Goal: Information Seeking & Learning: Learn about a topic

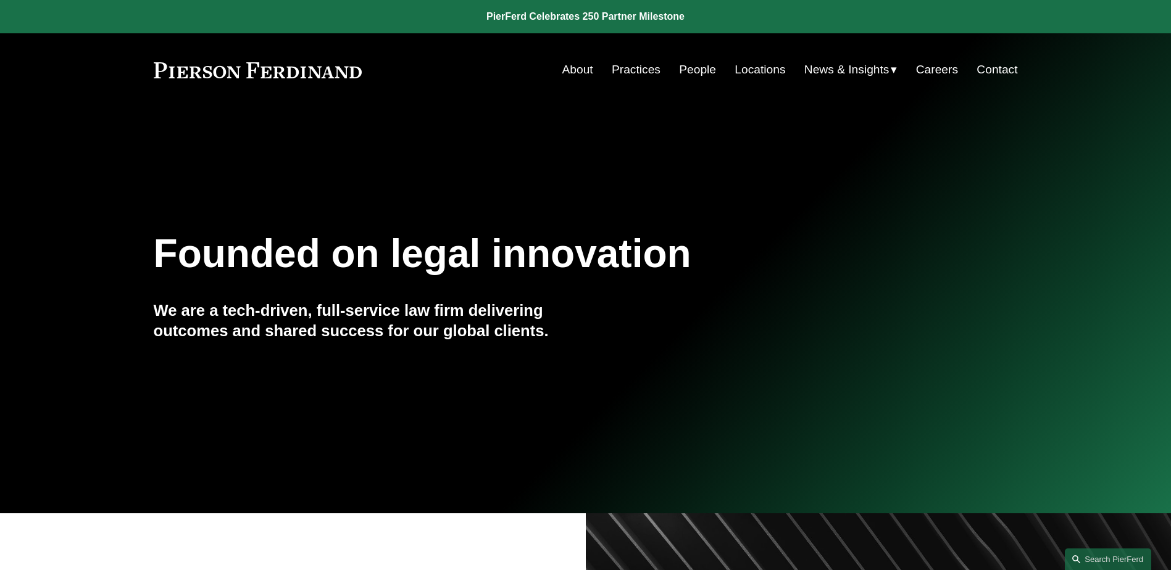
click at [590, 68] on link "People" at bounding box center [697, 69] width 37 height 23
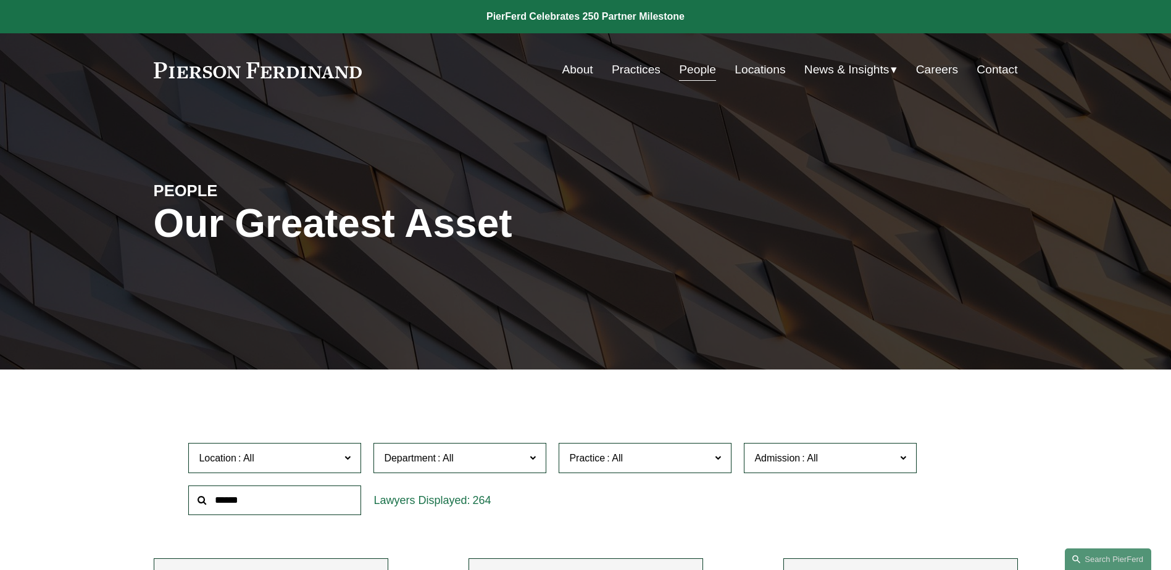
scroll to position [6141, 0]
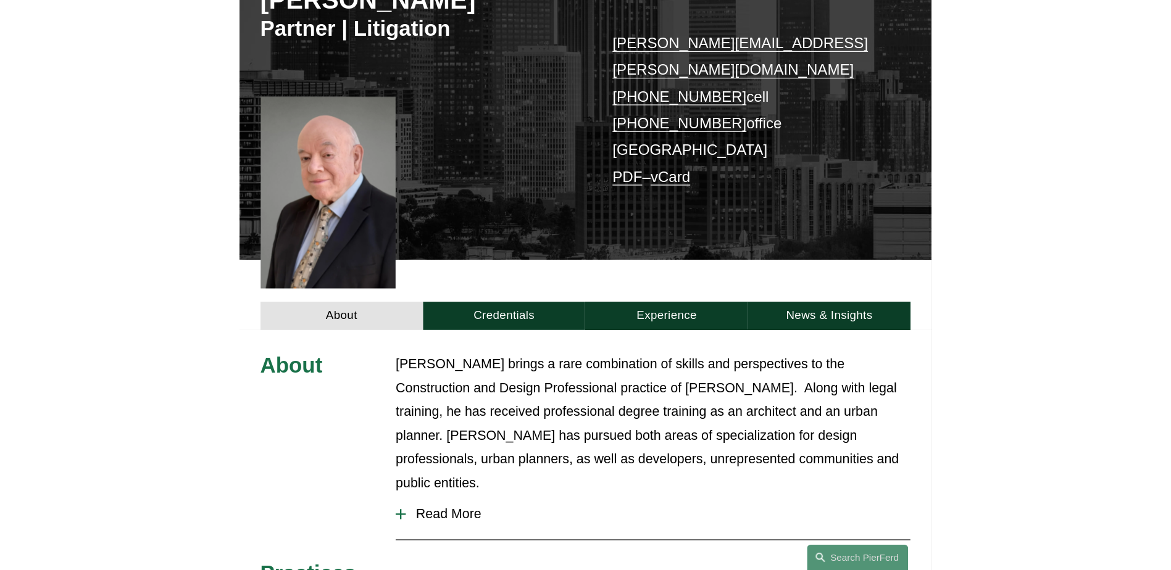
scroll to position [185, 0]
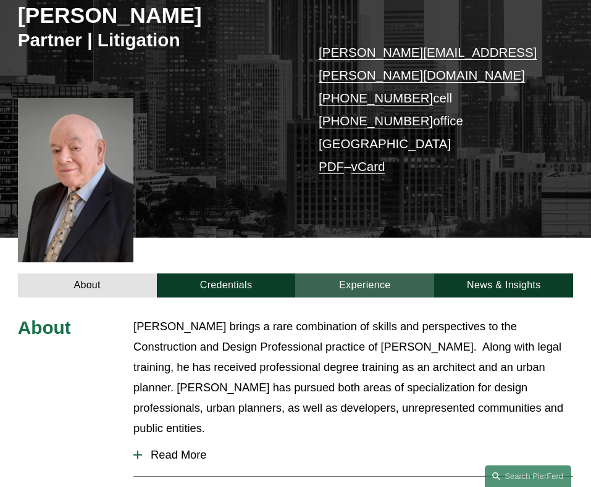
click at [355, 273] on link "Experience" at bounding box center [364, 285] width 139 height 24
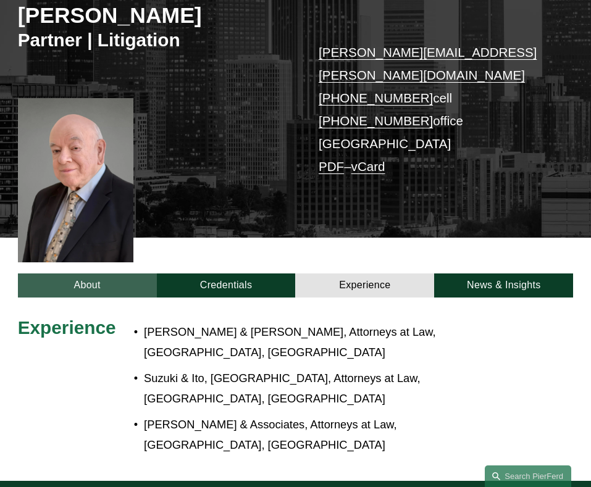
drag, startPoint x: 89, startPoint y: 270, endPoint x: 108, endPoint y: 264, distance: 20.3
click at [89, 273] on link "About" at bounding box center [87, 285] width 139 height 24
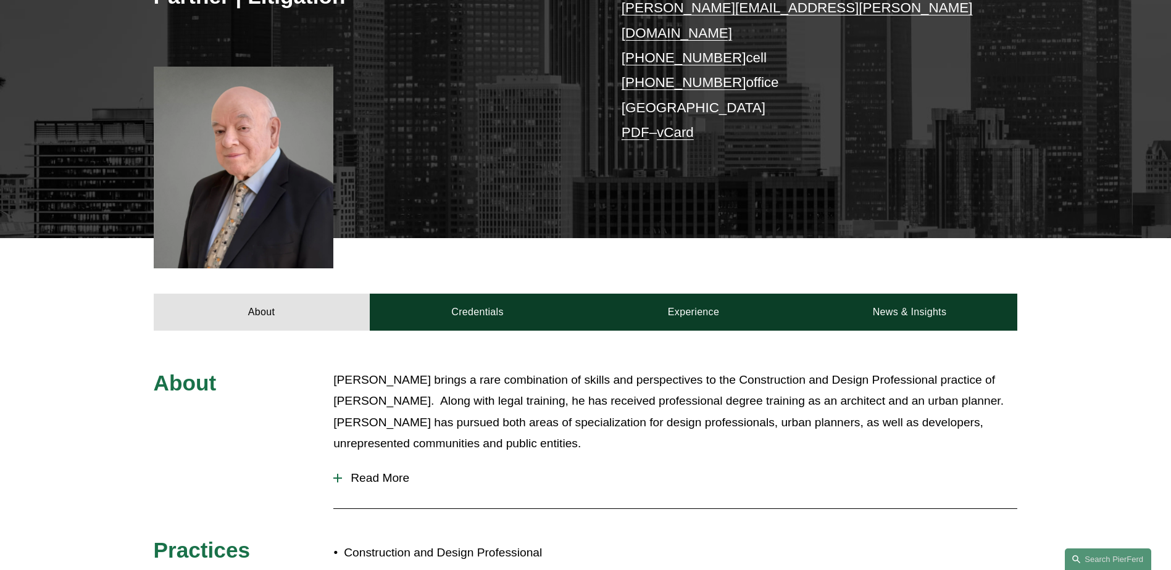
scroll to position [370, 0]
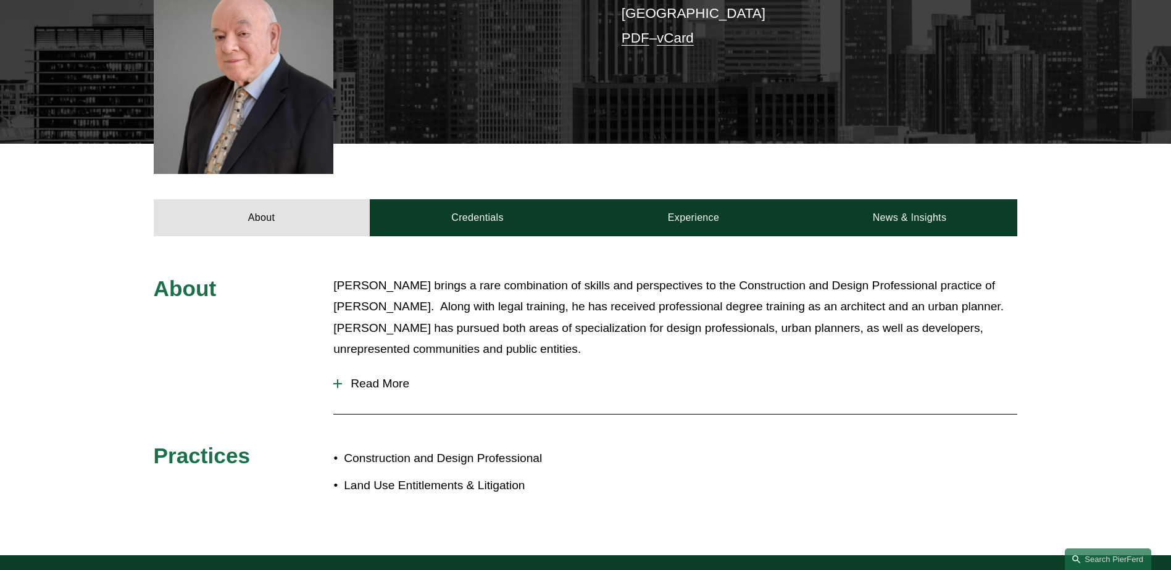
click at [365, 377] on span "Read More" at bounding box center [679, 384] width 675 height 14
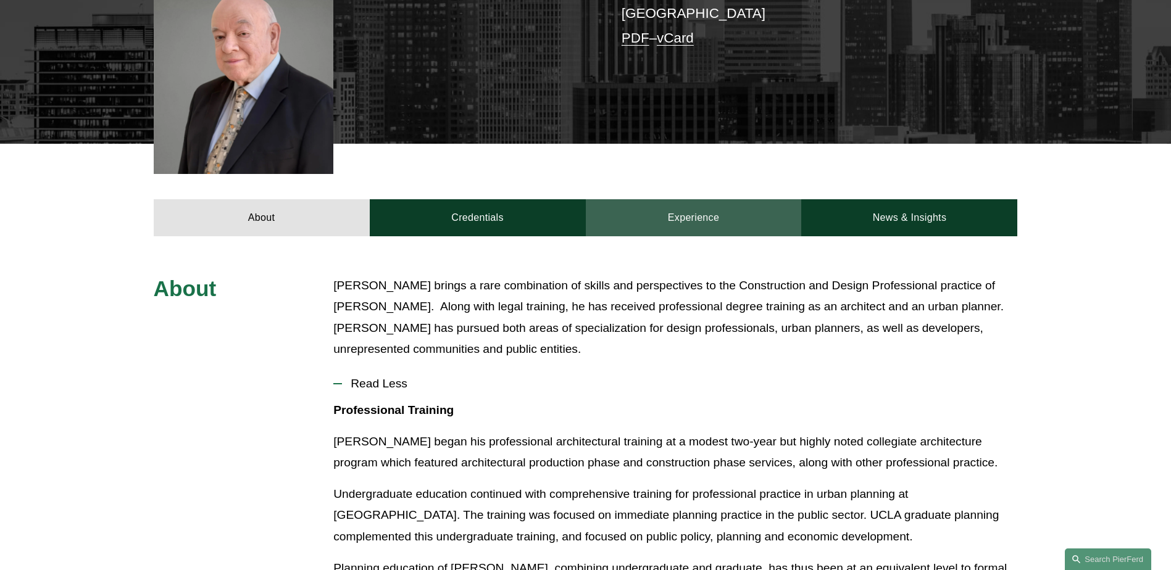
click at [684, 199] on link "Experience" at bounding box center [694, 217] width 216 height 37
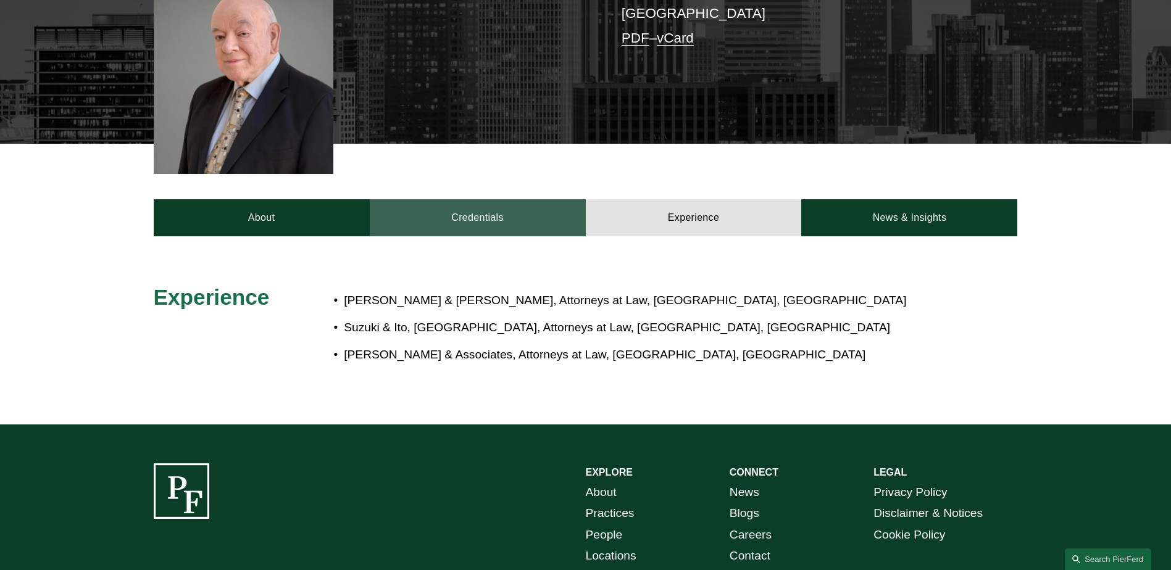
click at [499, 199] on link "Credentials" at bounding box center [478, 217] width 216 height 37
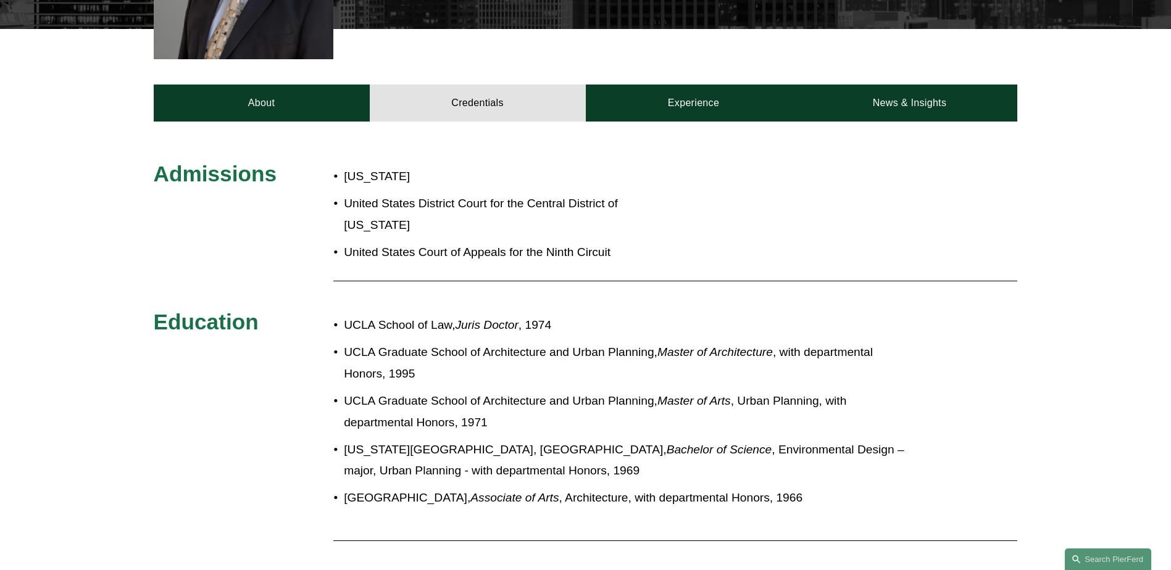
scroll to position [494, 0]
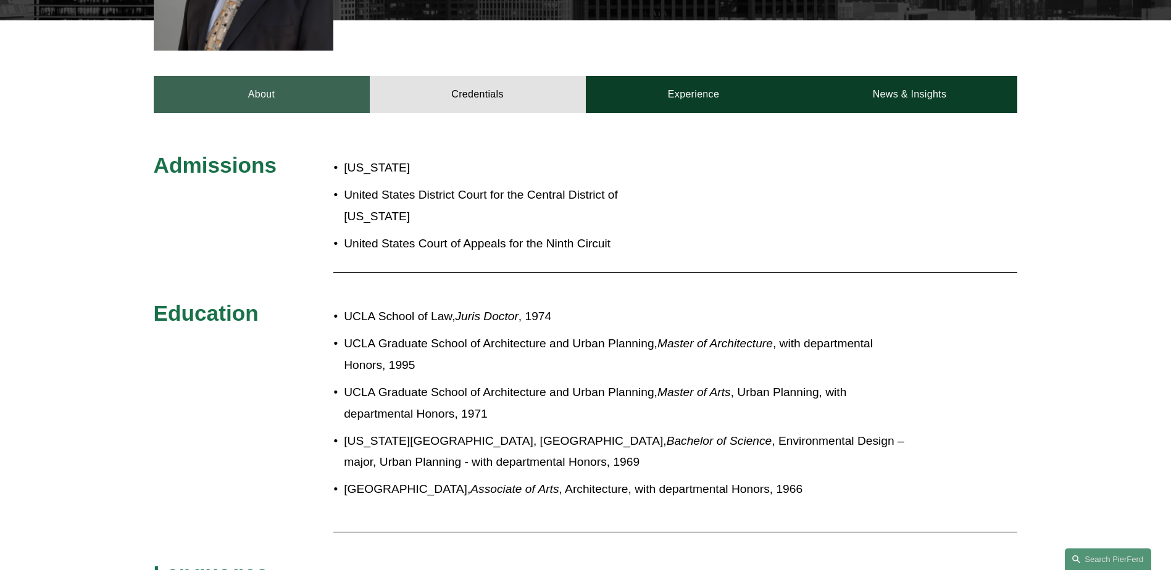
click at [284, 80] on link "About" at bounding box center [262, 94] width 216 height 37
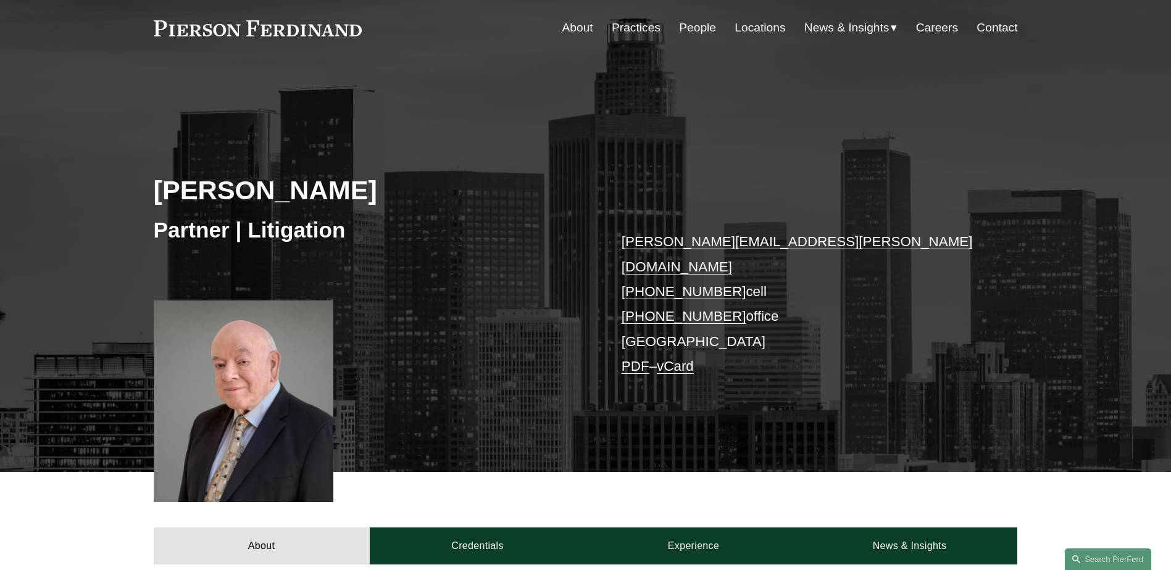
scroll to position [0, 0]
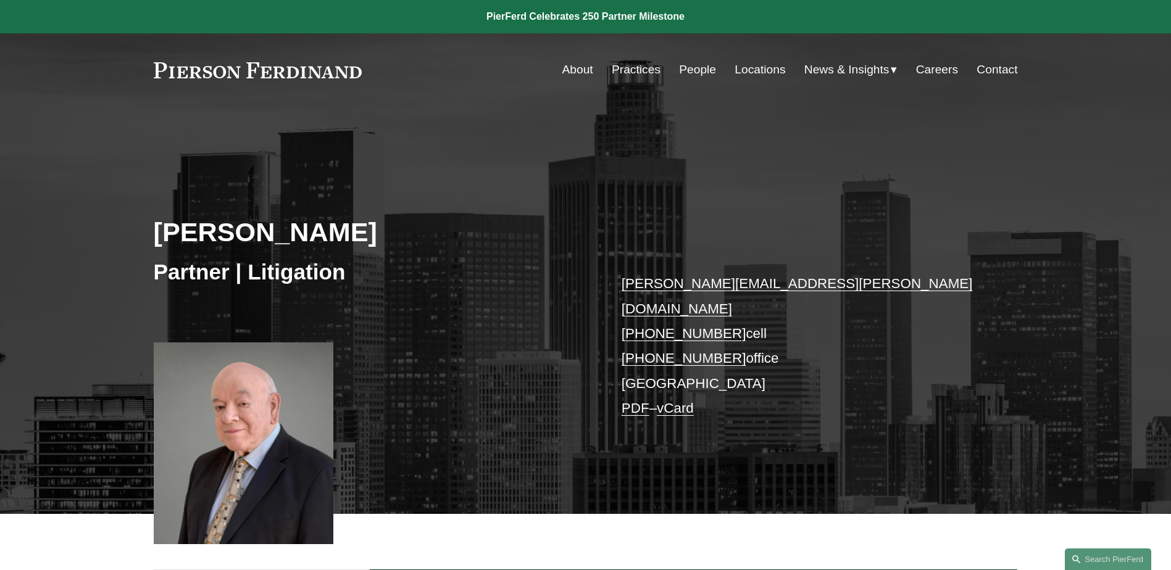
click at [280, 70] on link at bounding box center [258, 70] width 209 height 16
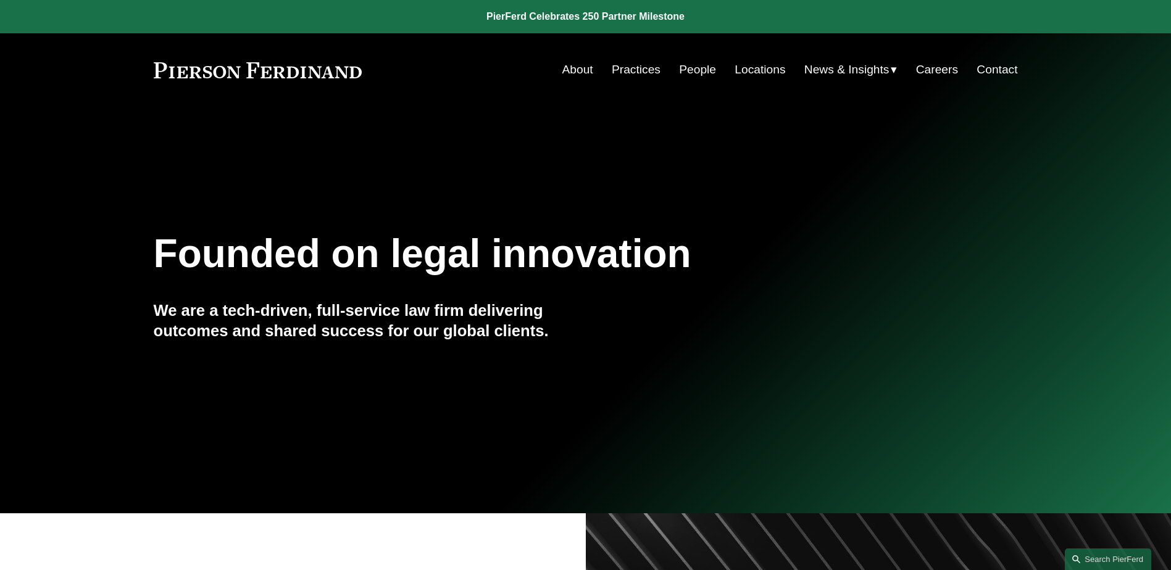
click at [633, 60] on link "Practices" at bounding box center [636, 69] width 49 height 23
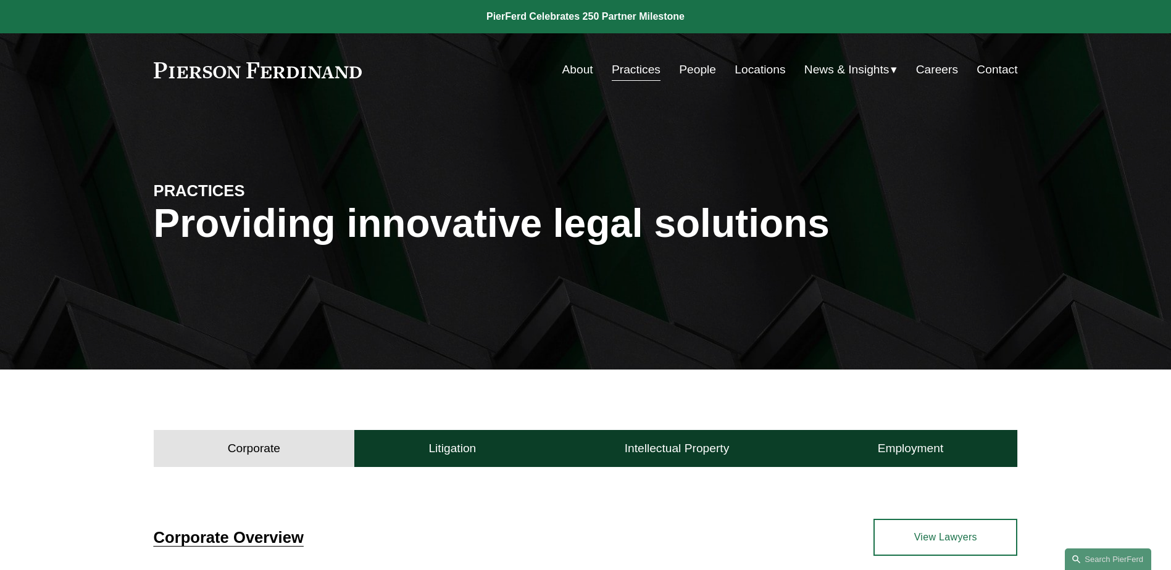
click at [908, 430] on div "Corporate Litigation Intellectual Property Employment" at bounding box center [585, 446] width 1171 height 42
click at [912, 441] on h4 "Employment" at bounding box center [911, 448] width 66 height 15
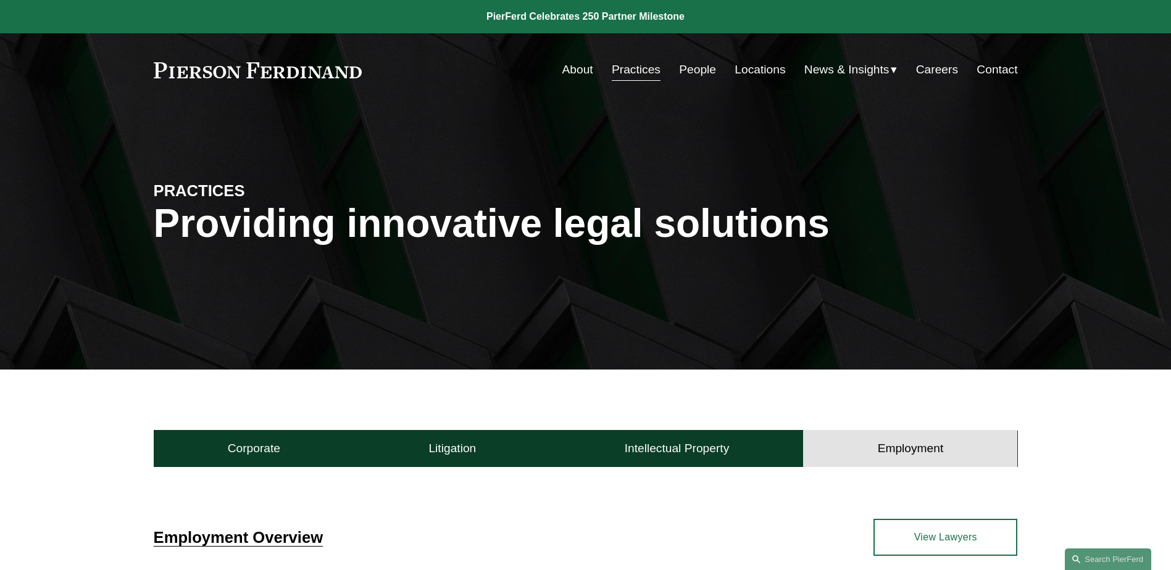
click at [683, 69] on link "People" at bounding box center [697, 69] width 37 height 23
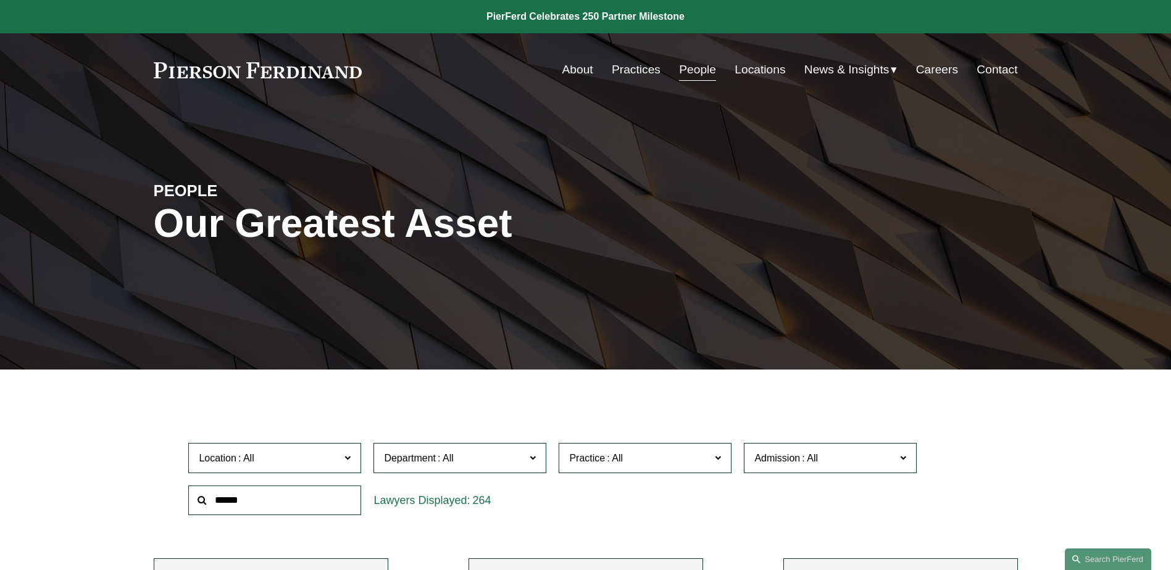
click at [533, 460] on span at bounding box center [532, 457] width 6 height 16
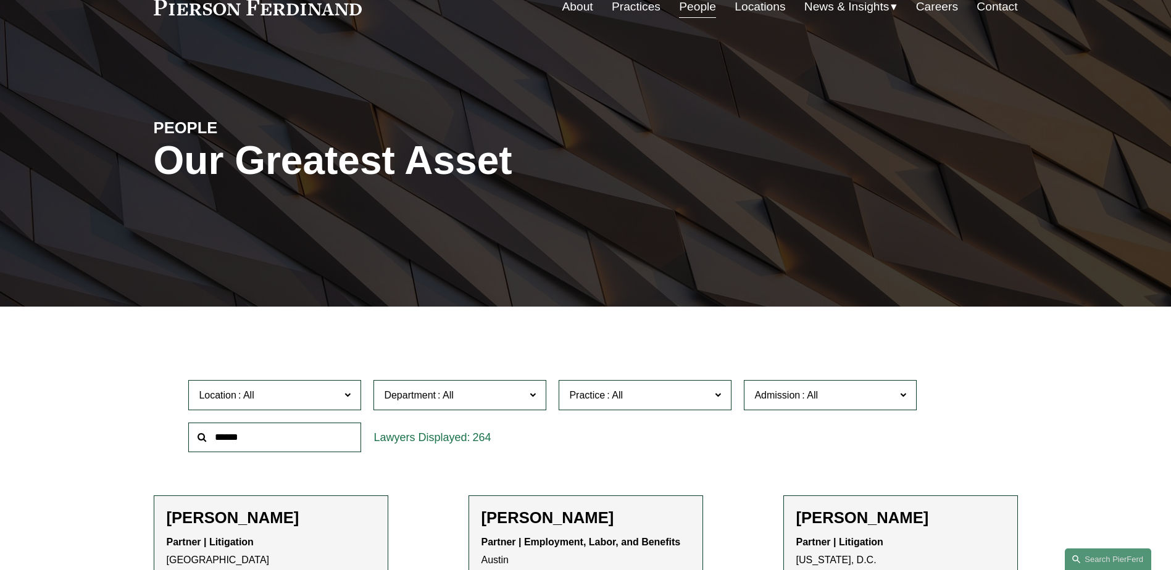
scroll to position [185, 0]
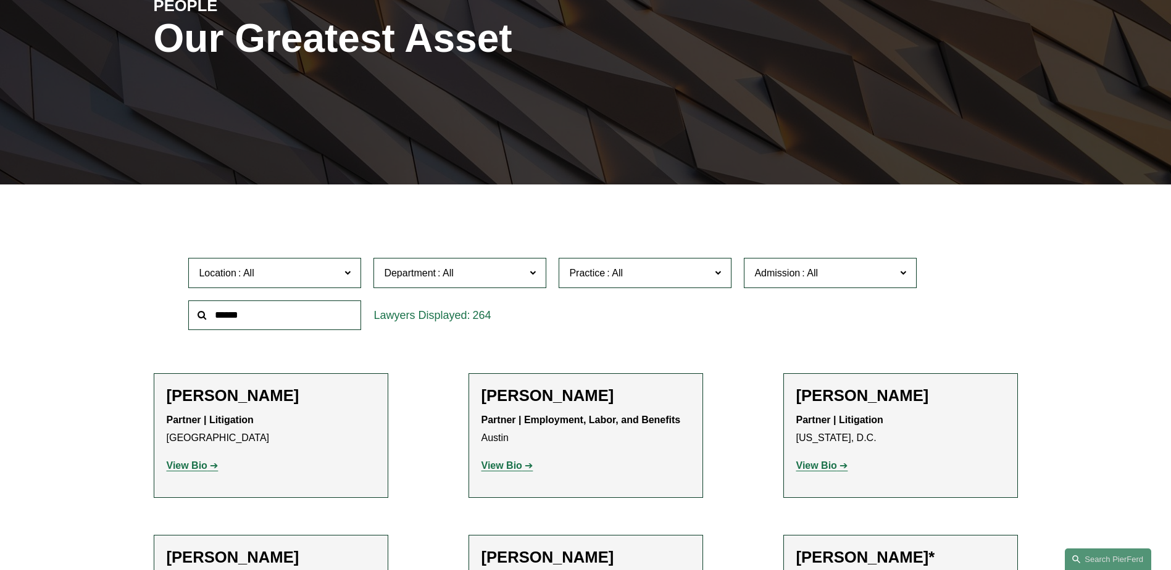
click at [0, 0] on link "Employment, Labor, and Benefits" at bounding box center [0, 0] width 0 height 0
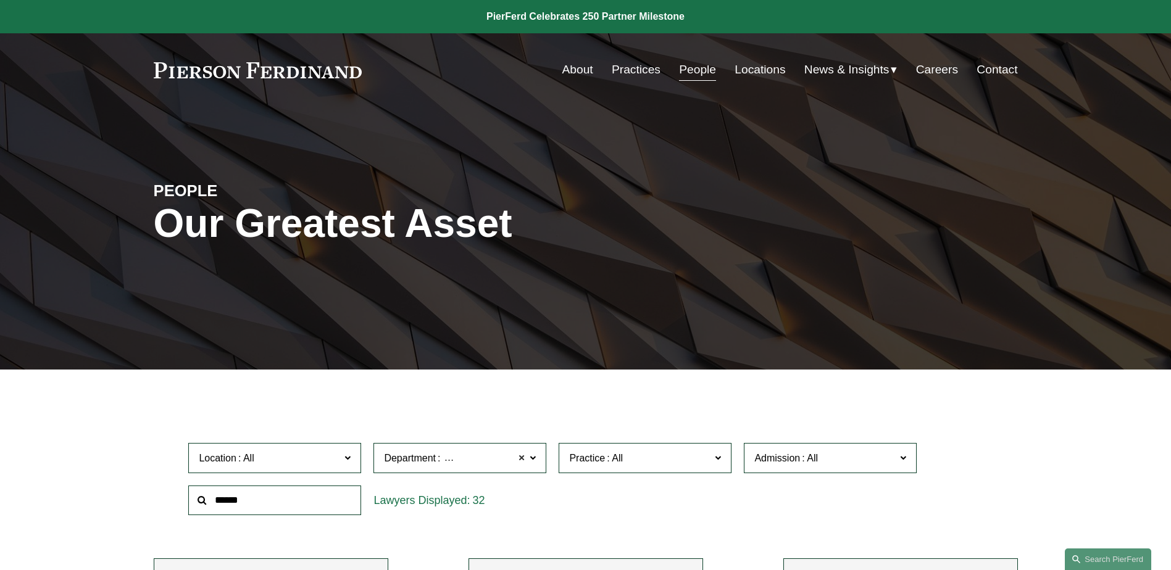
click at [524, 457] on span at bounding box center [521, 458] width 7 height 16
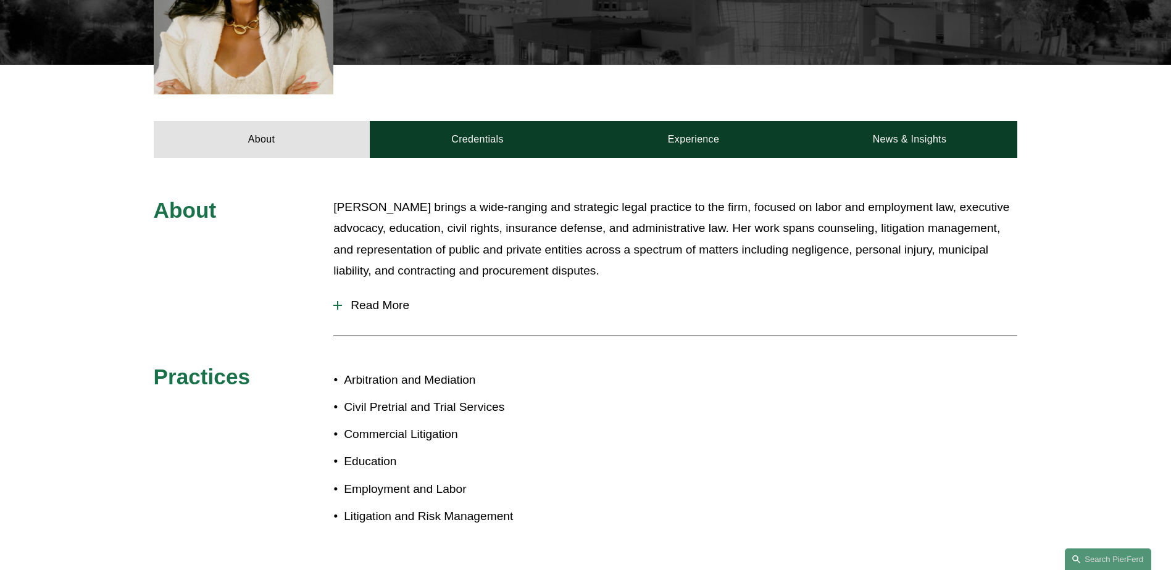
scroll to position [494, 0]
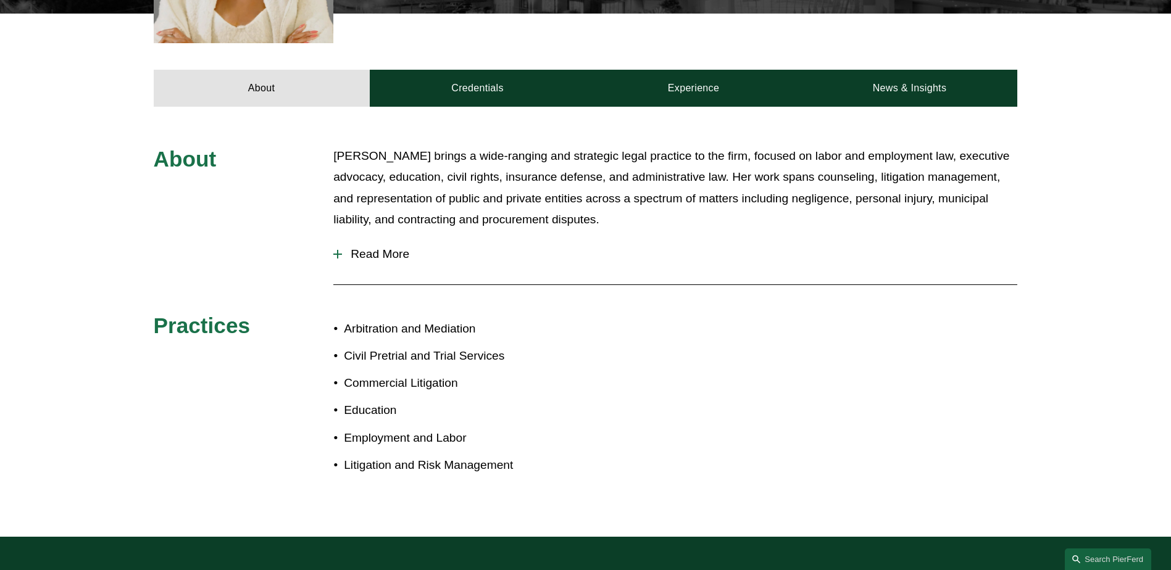
click at [375, 247] on span "Read More" at bounding box center [679, 254] width 675 height 14
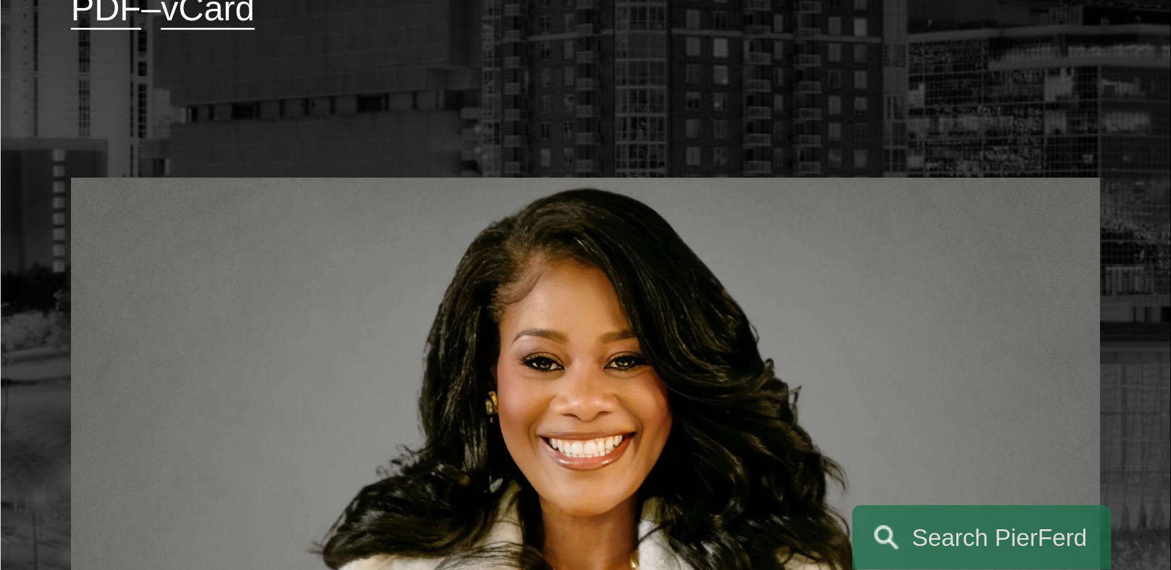
scroll to position [309, 0]
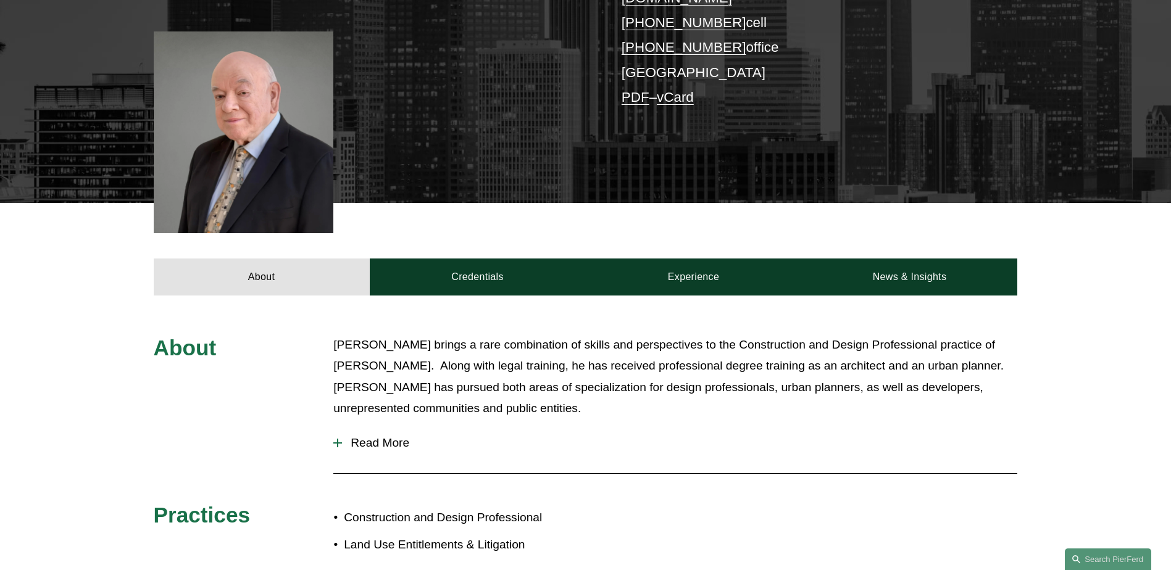
scroll to position [432, 0]
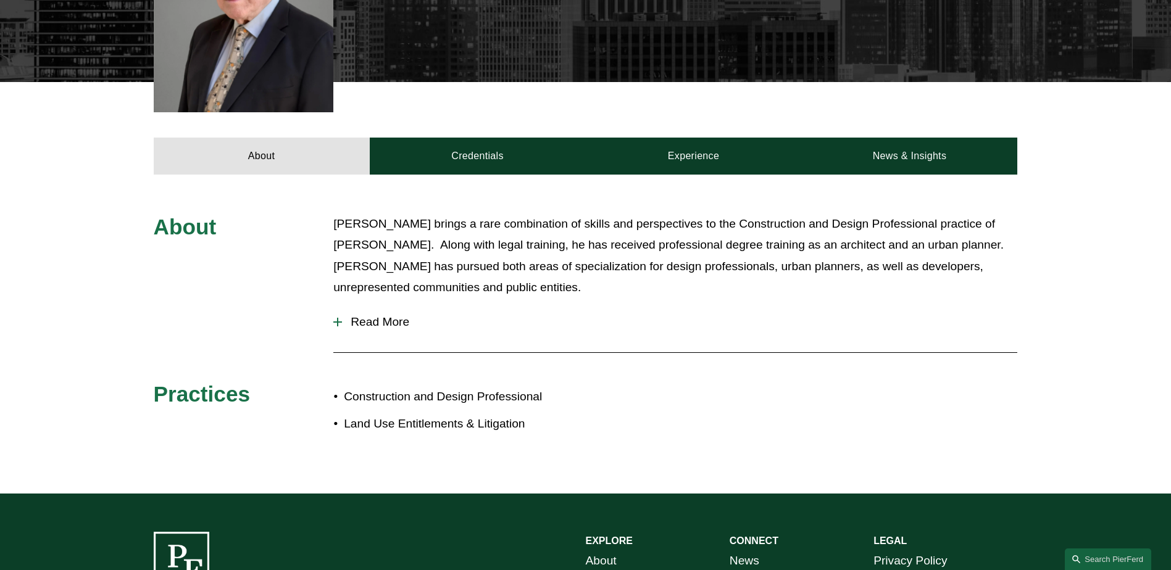
click at [361, 315] on span "Read More" at bounding box center [679, 322] width 675 height 14
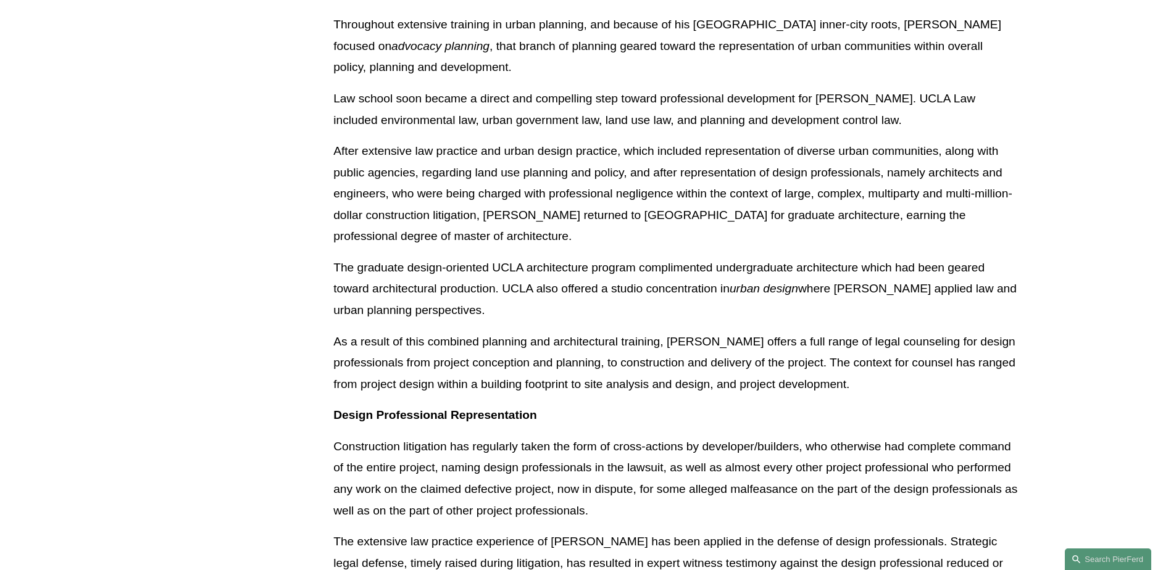
scroll to position [926, 0]
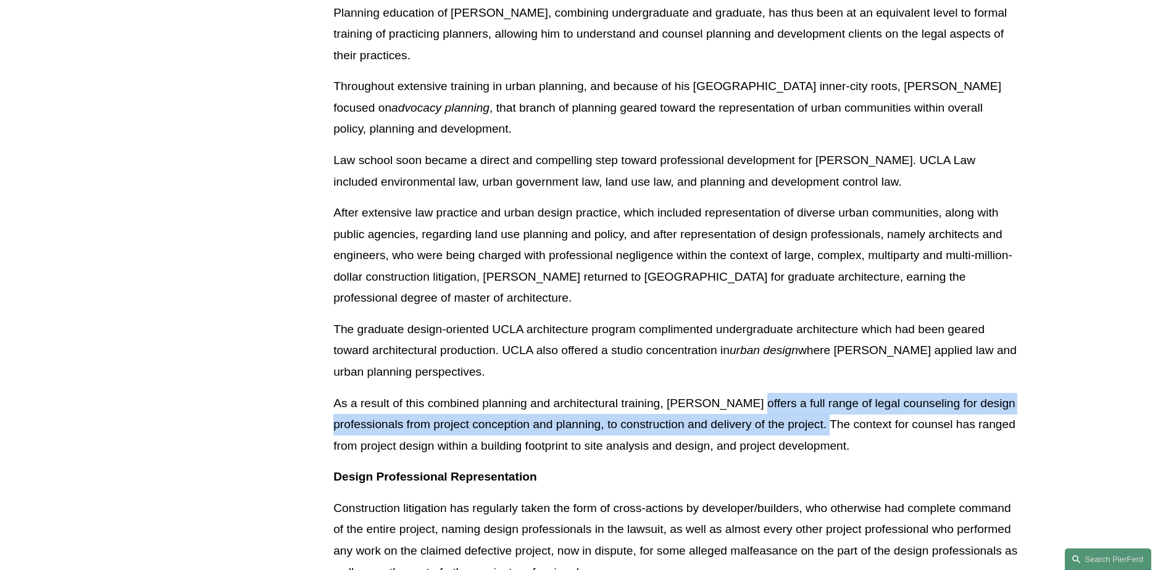
drag, startPoint x: 739, startPoint y: 383, endPoint x: 832, endPoint y: 415, distance: 98.8
click at [832, 415] on p "As a result of this combined planning and architectural training, [PERSON_NAME]…" at bounding box center [675, 425] width 684 height 64
copy p "offers a full range of legal counseling for design professionals from project c…"
click at [834, 436] on p "As a result of this combined planning and architectural training, [PERSON_NAME]…" at bounding box center [675, 425] width 684 height 64
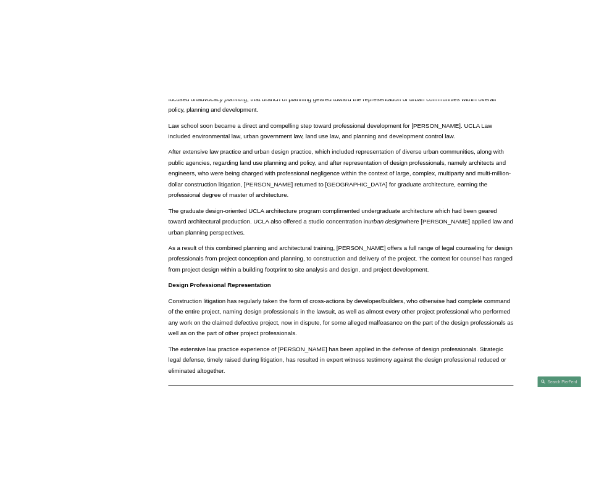
scroll to position [1065, 0]
